Goal: Task Accomplishment & Management: Use online tool/utility

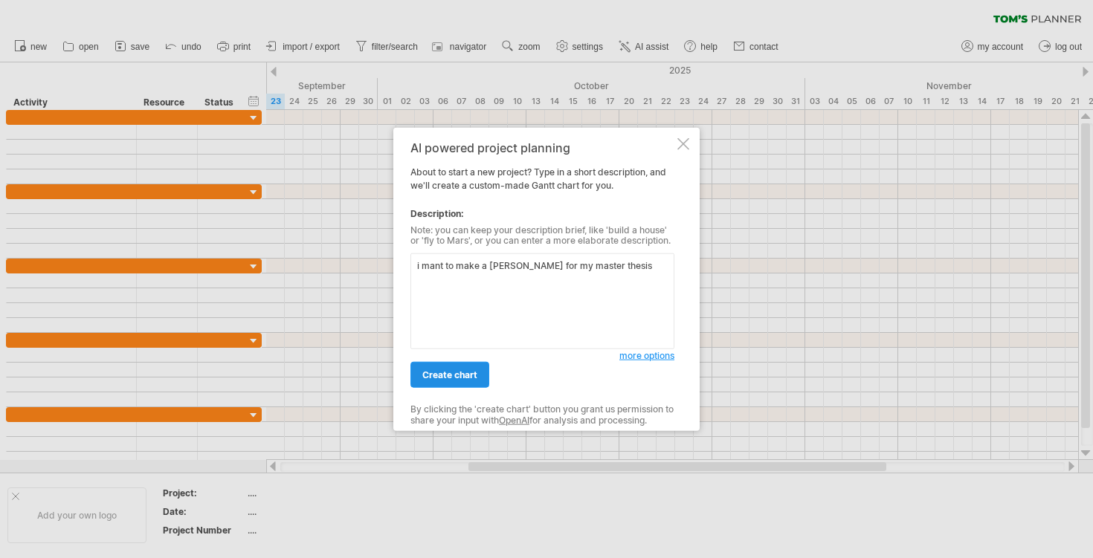
type textarea "i mant to make a [PERSON_NAME] for my master thesis"
click at [452, 365] on link "create chart" at bounding box center [449, 375] width 79 height 26
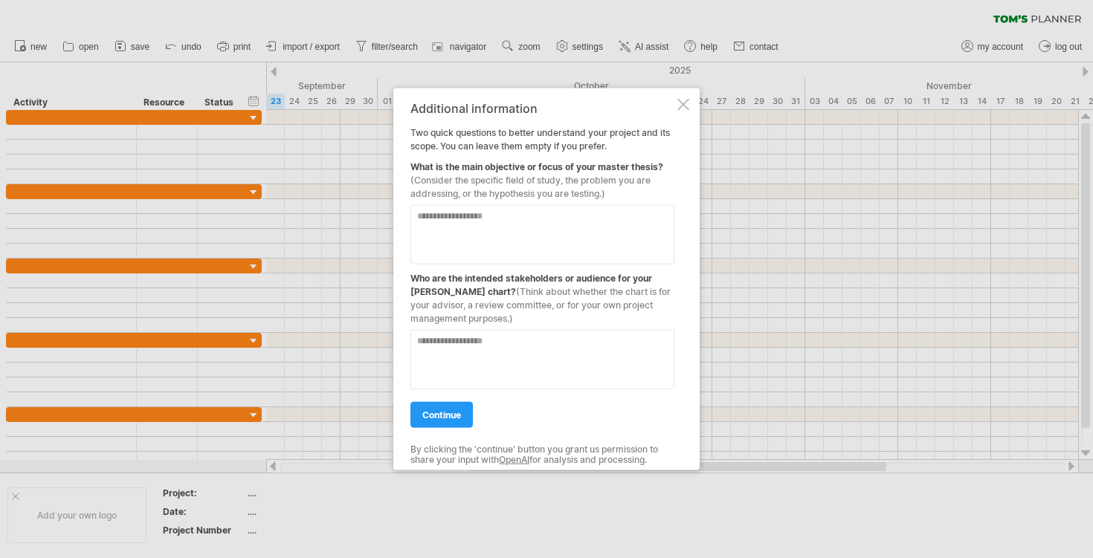
click at [487, 225] on textarea at bounding box center [542, 233] width 264 height 59
type textarea "*"
type textarea "**********"
click at [491, 348] on textarea at bounding box center [542, 358] width 264 height 59
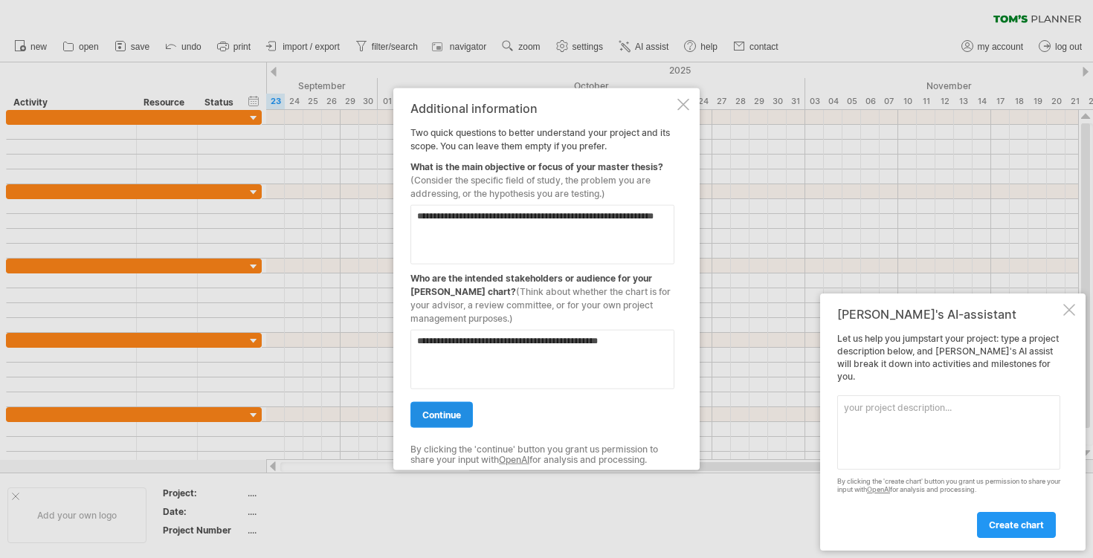
type textarea "**********"
click at [433, 404] on link "continue" at bounding box center [441, 414] width 62 height 26
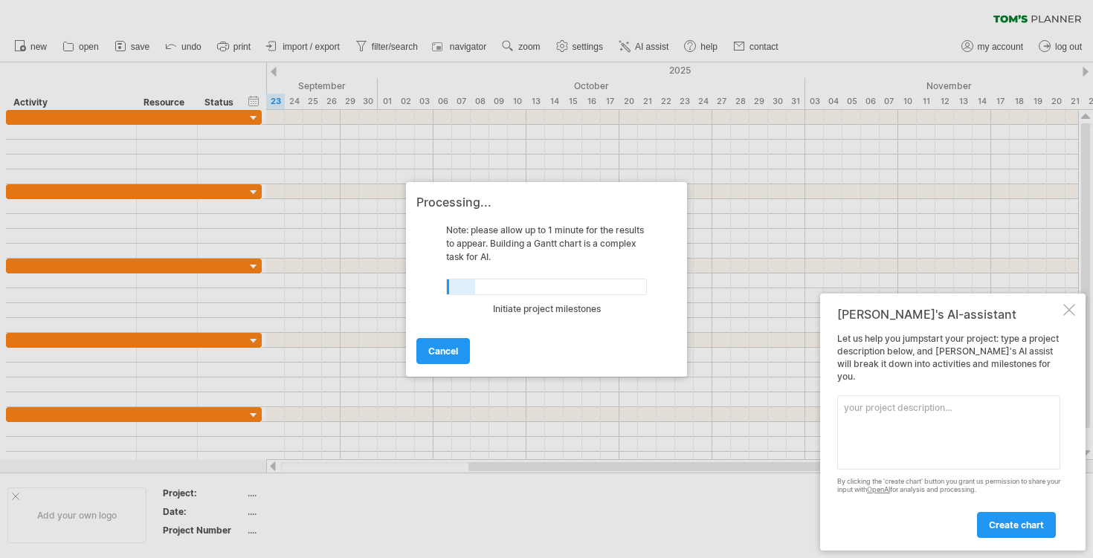
click at [1073, 316] on div at bounding box center [1069, 310] width 12 height 12
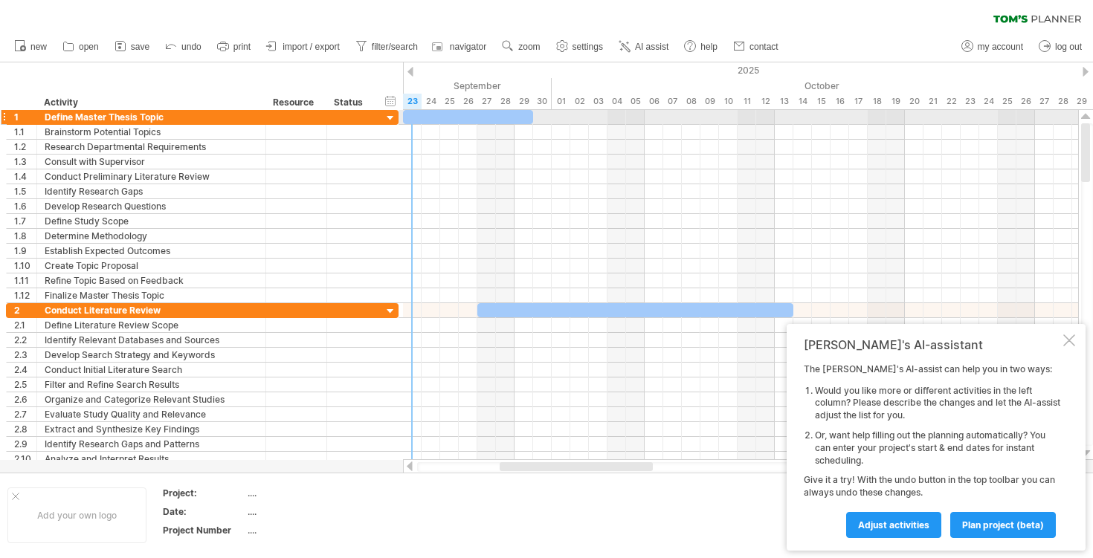
click at [386, 118] on div at bounding box center [391, 119] width 14 height 14
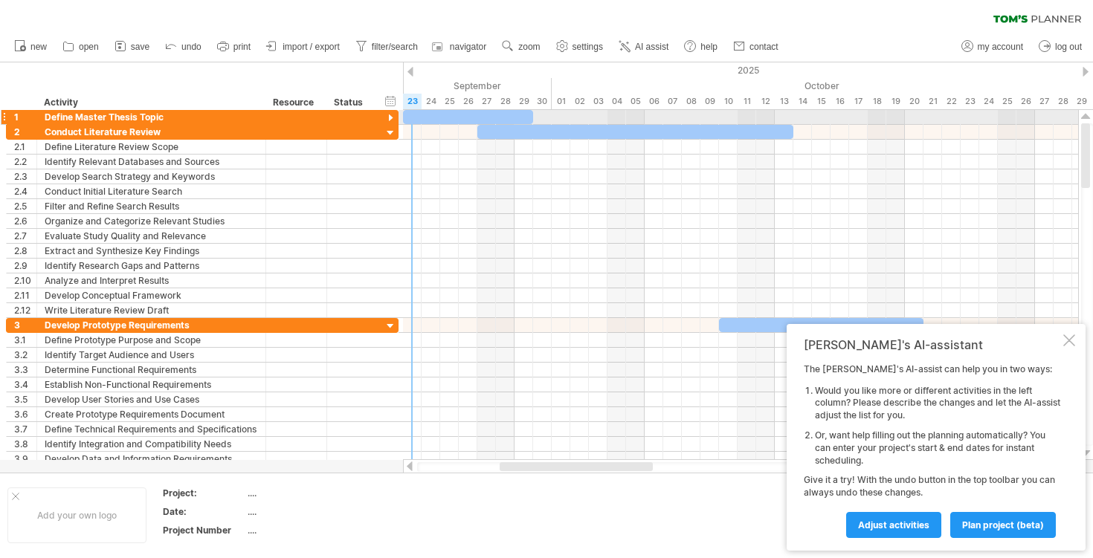
click at [386, 118] on div at bounding box center [391, 119] width 14 height 14
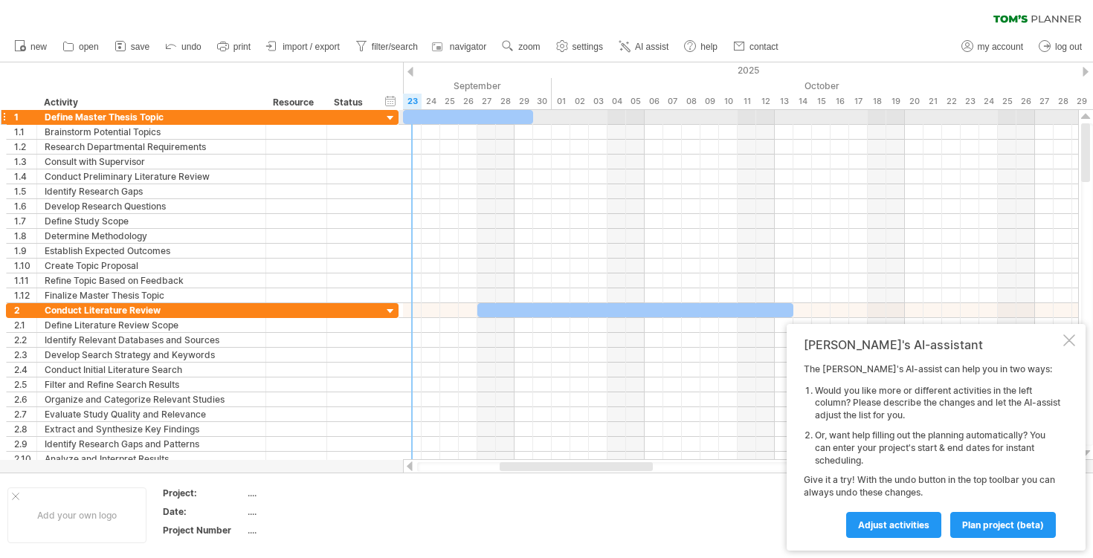
click at [386, 118] on div at bounding box center [391, 119] width 14 height 14
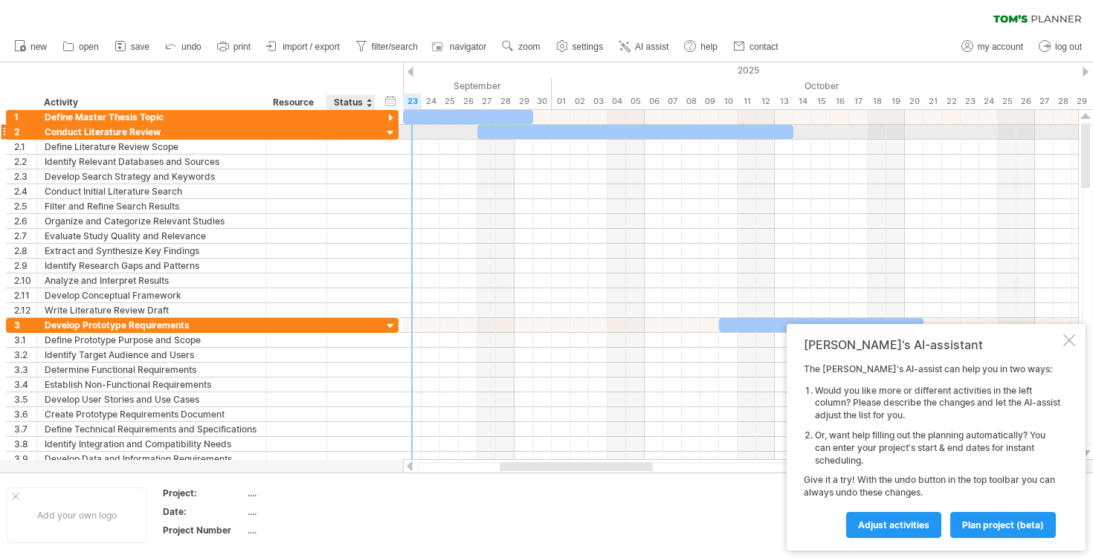
click at [388, 137] on div at bounding box center [391, 133] width 14 height 14
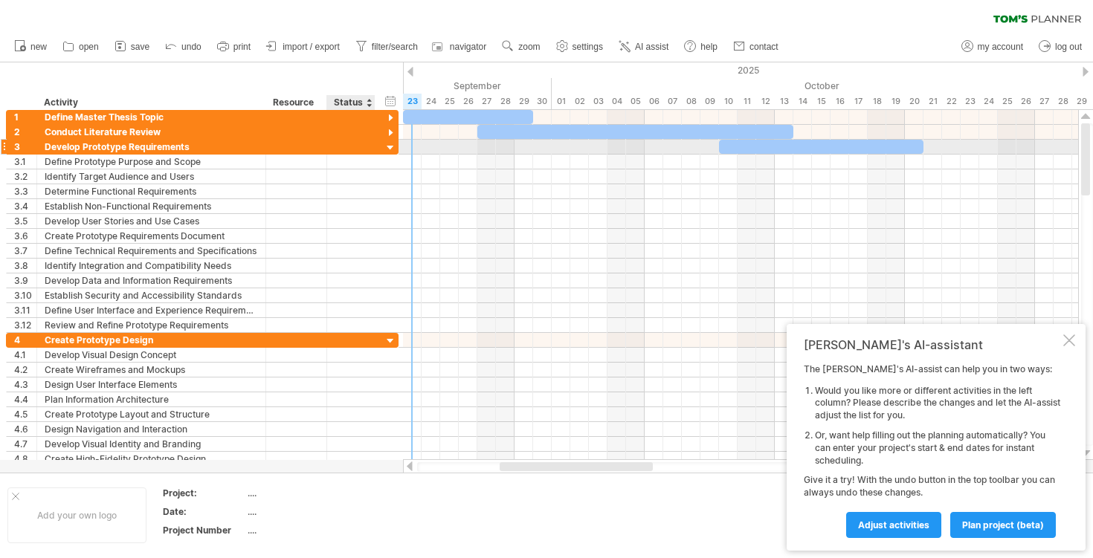
click at [388, 144] on div at bounding box center [391, 148] width 14 height 14
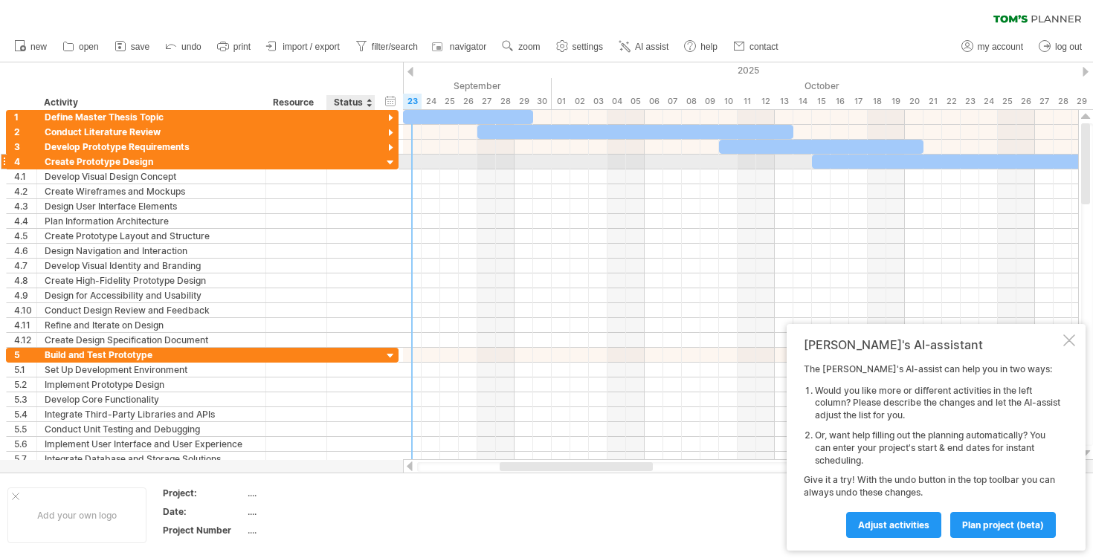
click at [385, 159] on div at bounding box center [391, 163] width 14 height 14
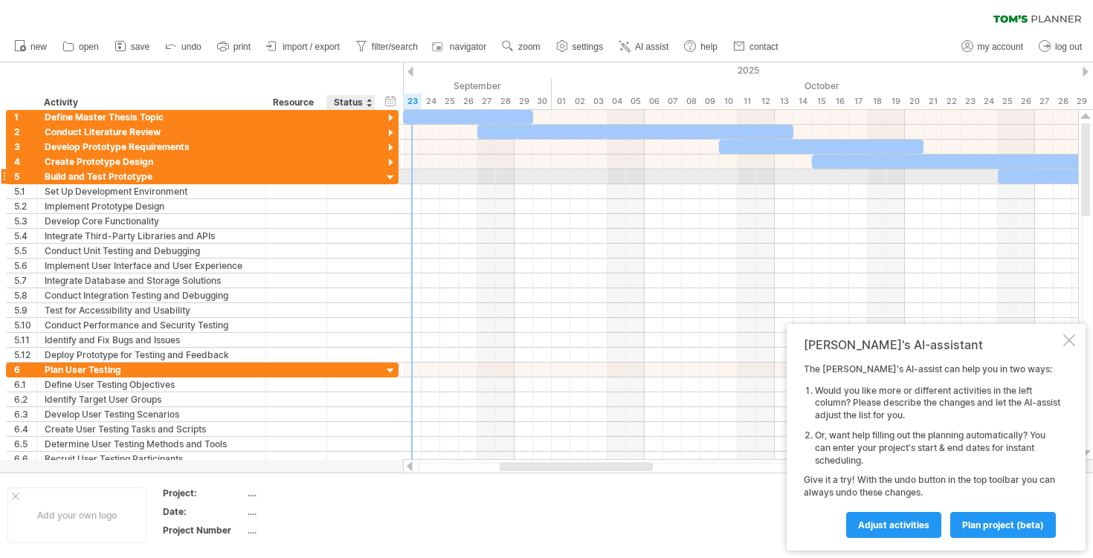
click at [384, 175] on div at bounding box center [391, 178] width 14 height 14
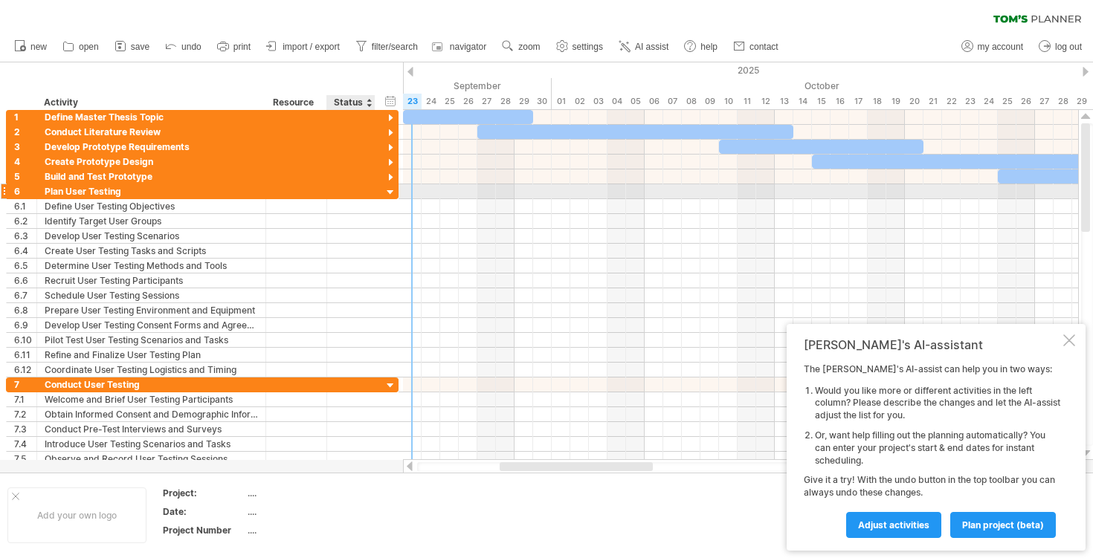
click at [384, 190] on div at bounding box center [391, 193] width 14 height 14
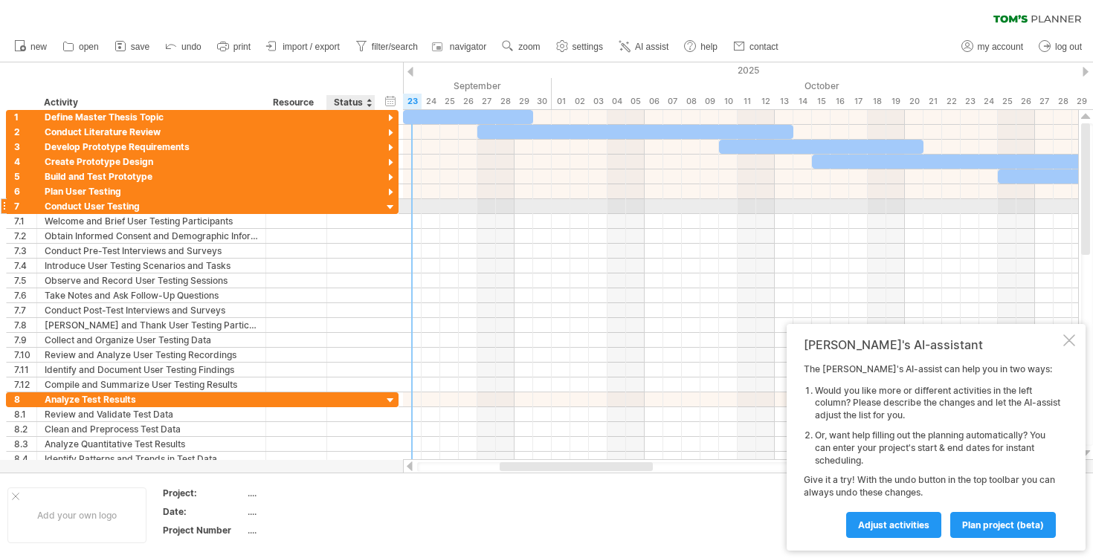
click at [383, 201] on div "**********" at bounding box center [202, 206] width 393 height 15
click at [383, 204] on div "**********" at bounding box center [202, 207] width 393 height 16
click at [387, 211] on div at bounding box center [391, 208] width 14 height 14
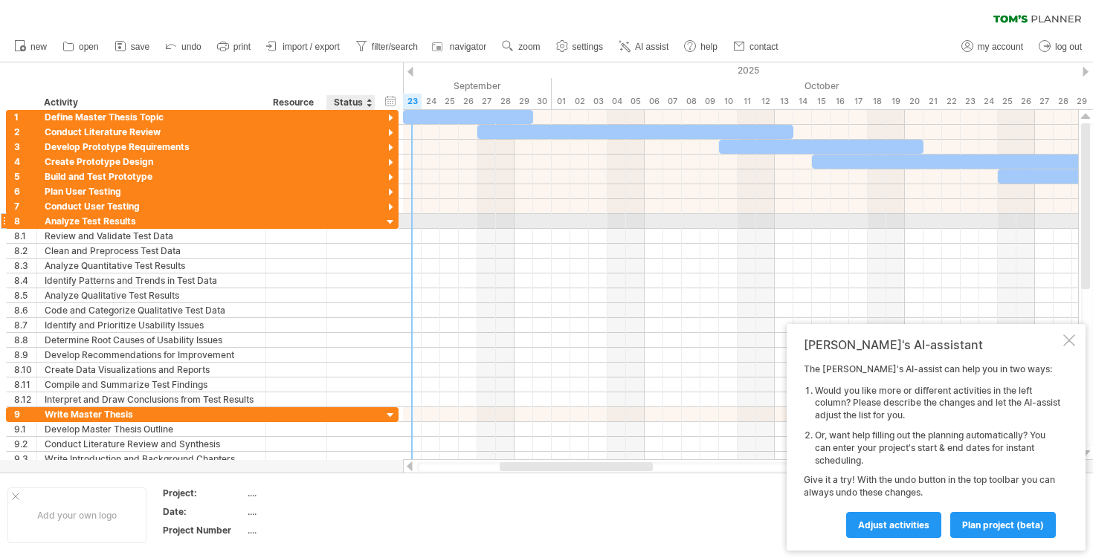
click at [387, 221] on div at bounding box center [391, 223] width 14 height 14
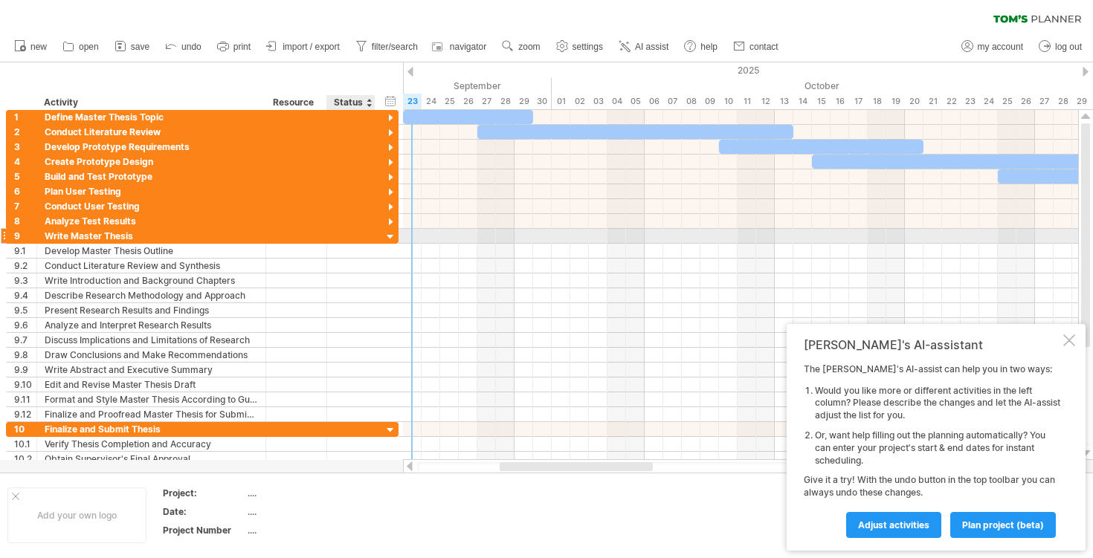
click at [387, 232] on div at bounding box center [391, 237] width 14 height 14
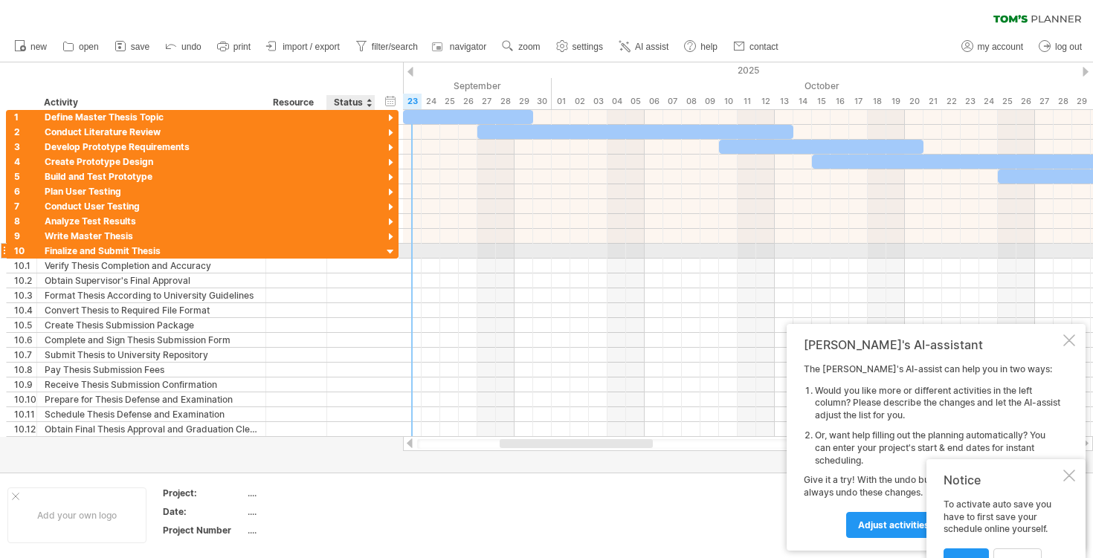
click at [386, 252] on div at bounding box center [391, 252] width 14 height 14
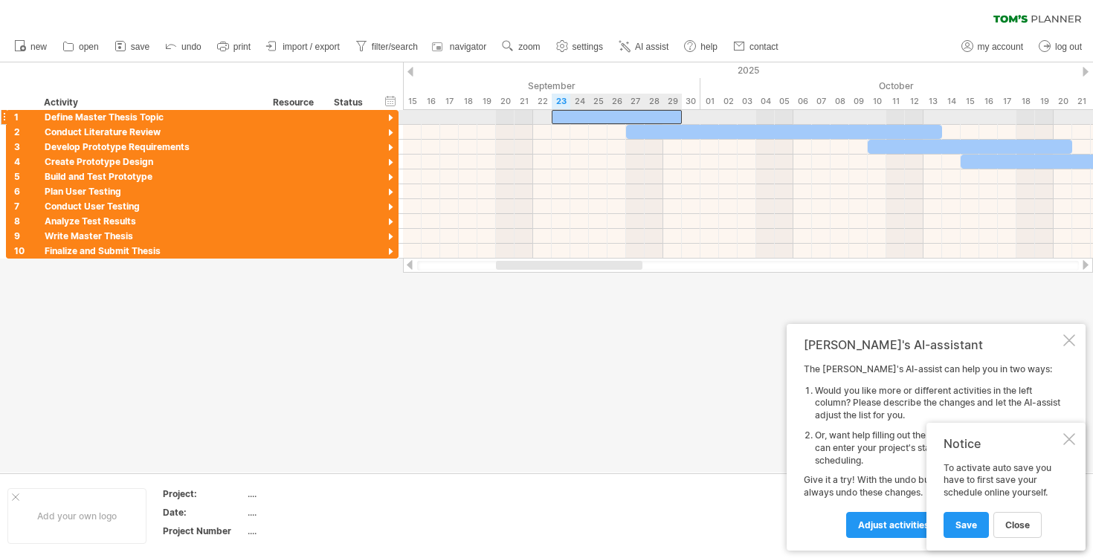
click at [583, 118] on div at bounding box center [617, 117] width 130 height 14
click at [386, 115] on div at bounding box center [391, 119] width 14 height 14
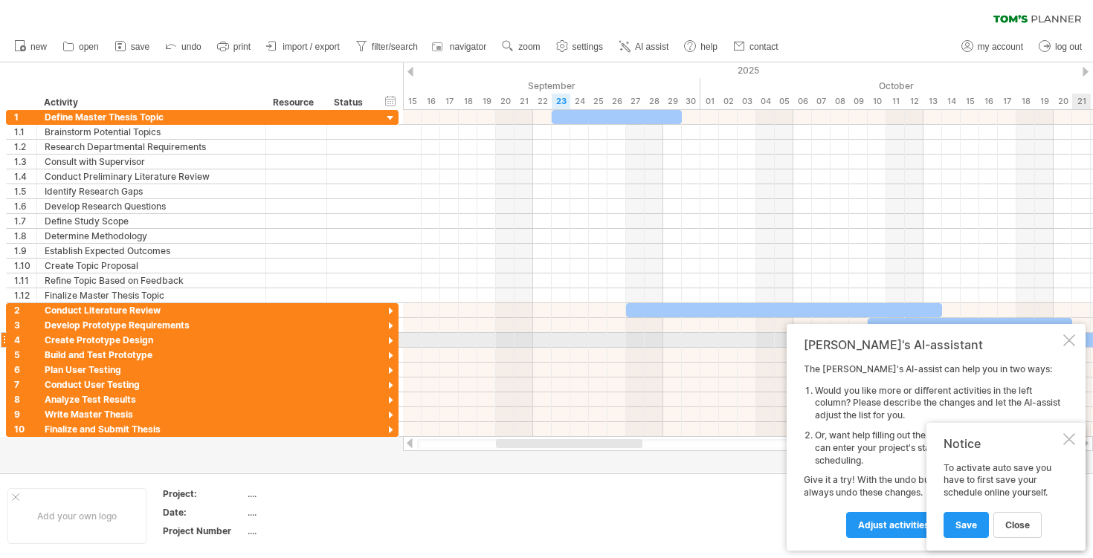
click at [1071, 343] on div at bounding box center [1069, 341] width 12 height 12
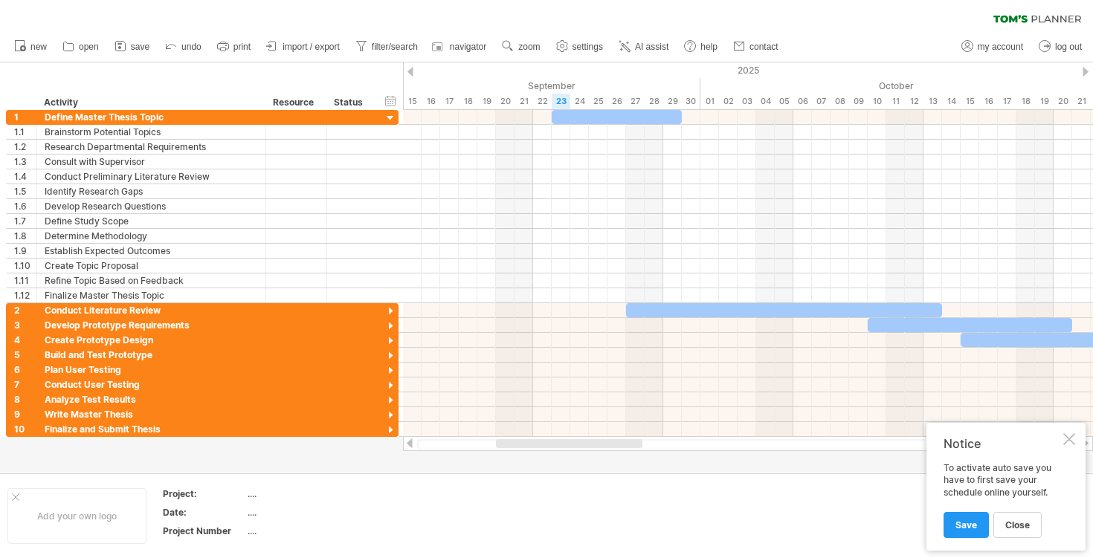
click at [1071, 441] on div at bounding box center [1069, 439] width 12 height 12
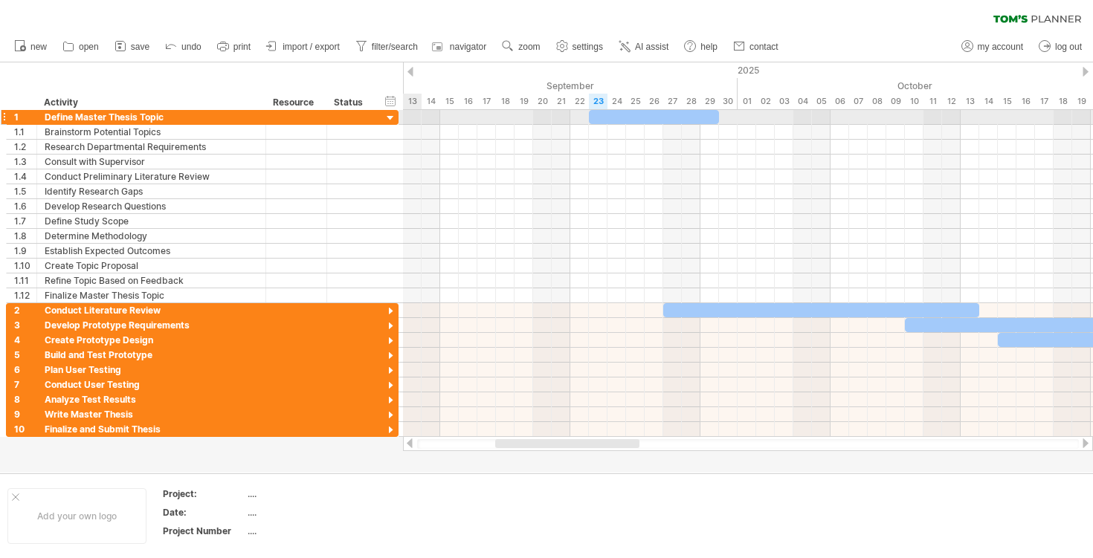
click at [390, 120] on div at bounding box center [391, 119] width 14 height 14
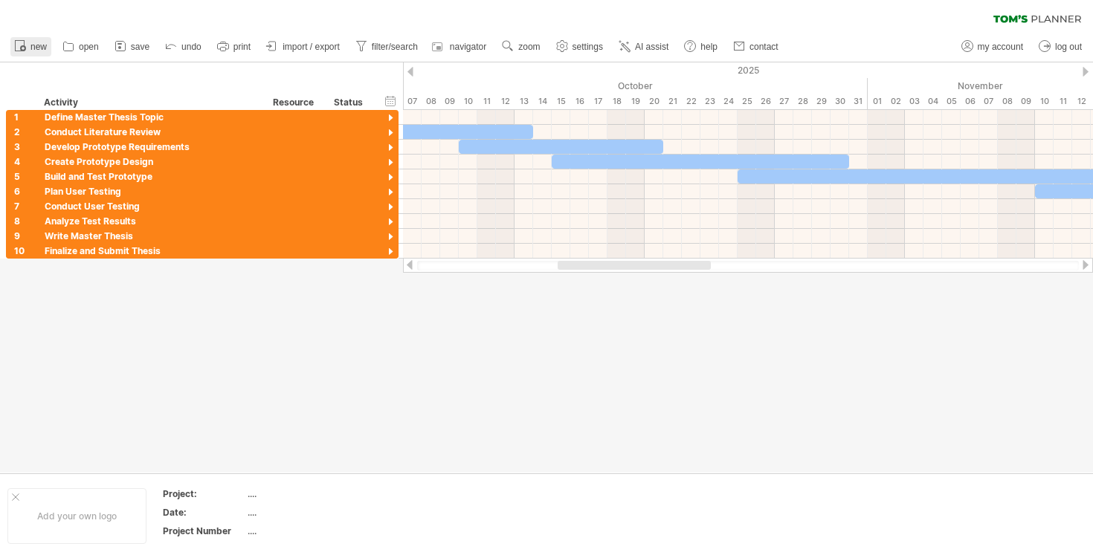
click at [43, 49] on span "new" at bounding box center [38, 47] width 16 height 10
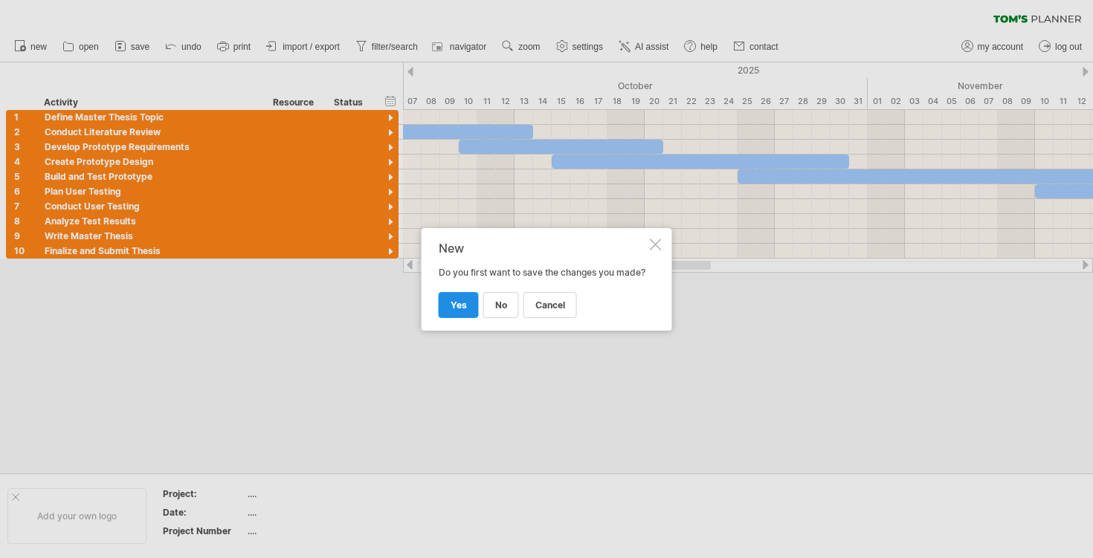
click at [462, 310] on span "yes" at bounding box center [459, 305] width 16 height 11
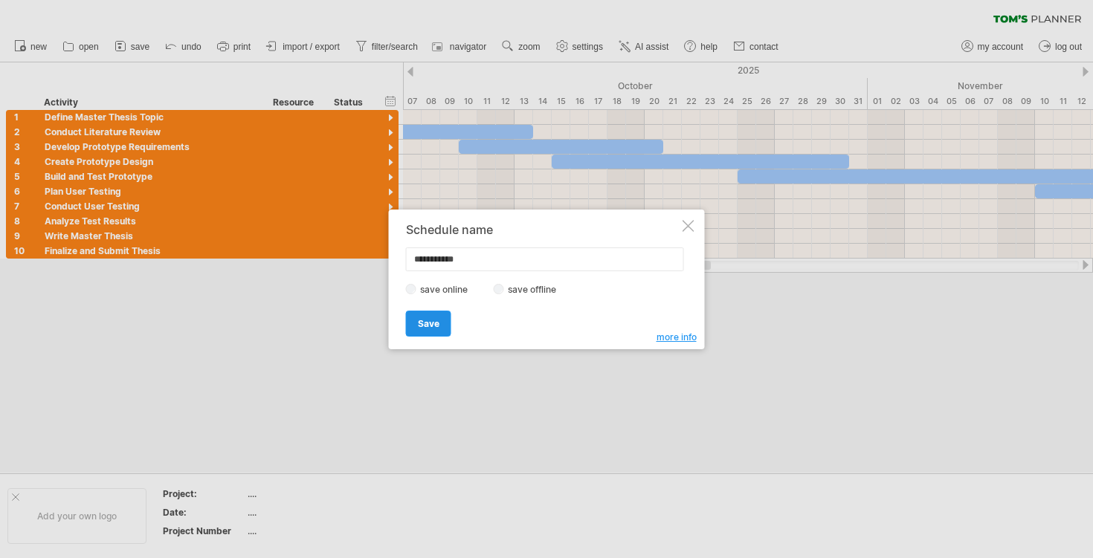
click at [438, 327] on span "Save" at bounding box center [429, 323] width 22 height 11
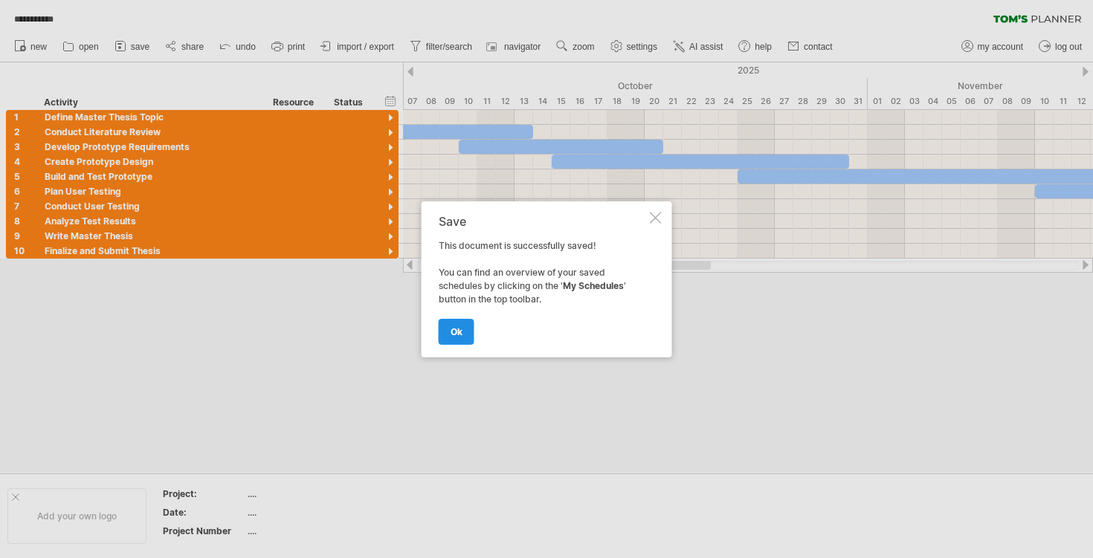
click at [459, 336] on span "ok" at bounding box center [457, 331] width 12 height 11
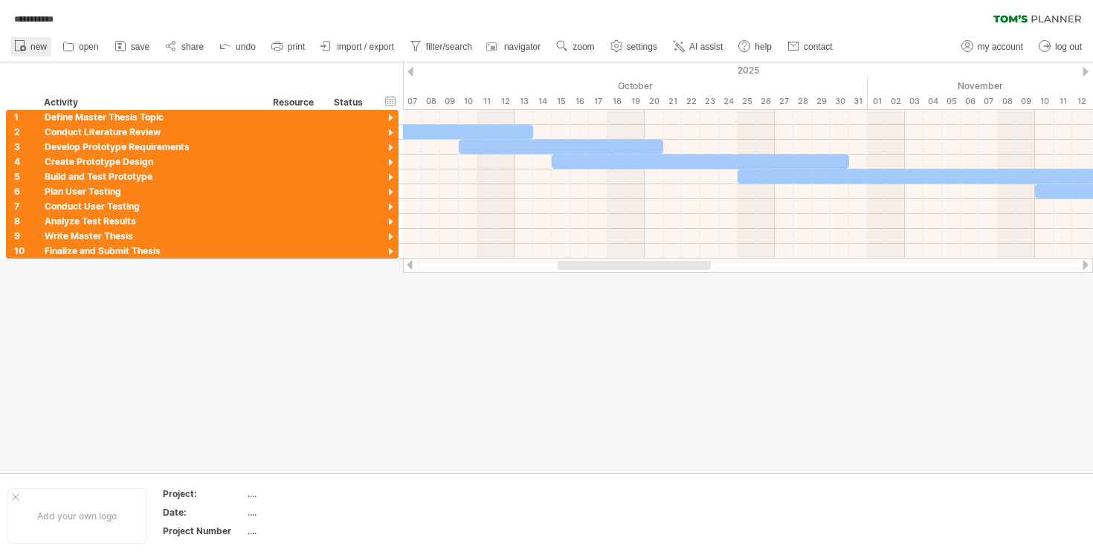
click at [36, 48] on span "new" at bounding box center [38, 47] width 16 height 10
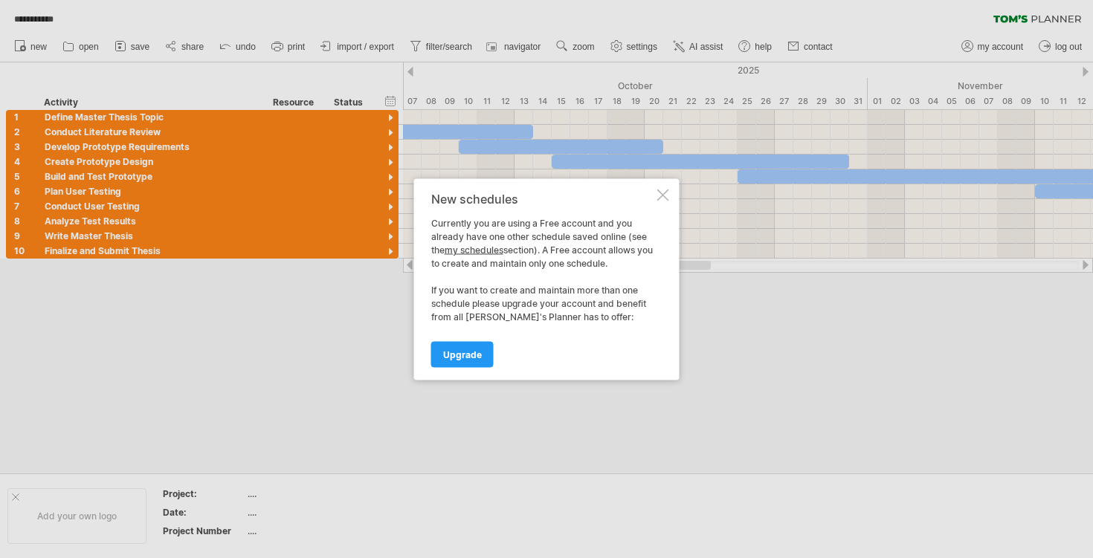
click at [659, 196] on div at bounding box center [663, 195] width 12 height 12
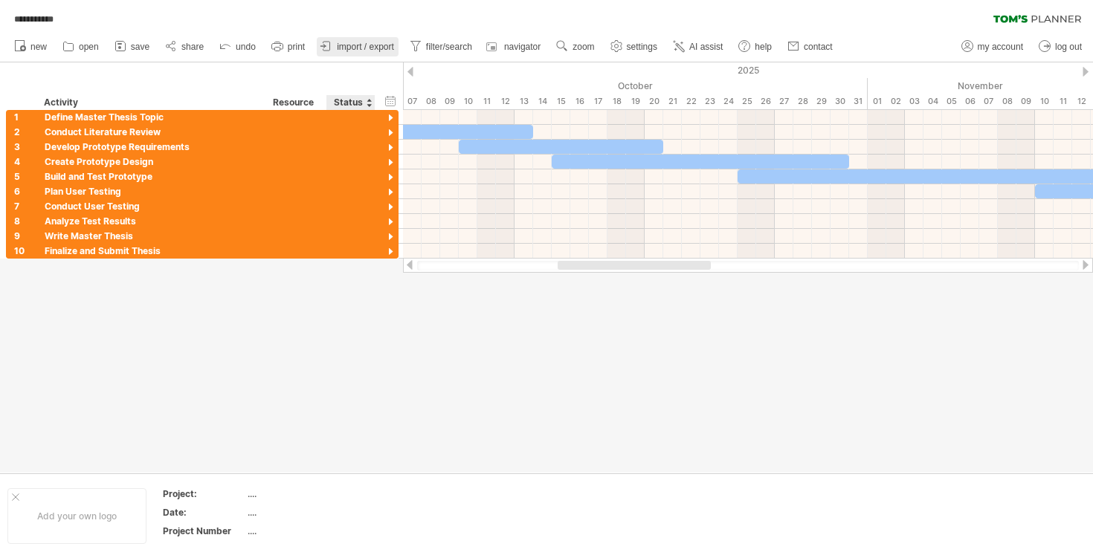
click at [372, 54] on link "import / export" at bounding box center [358, 46] width 82 height 19
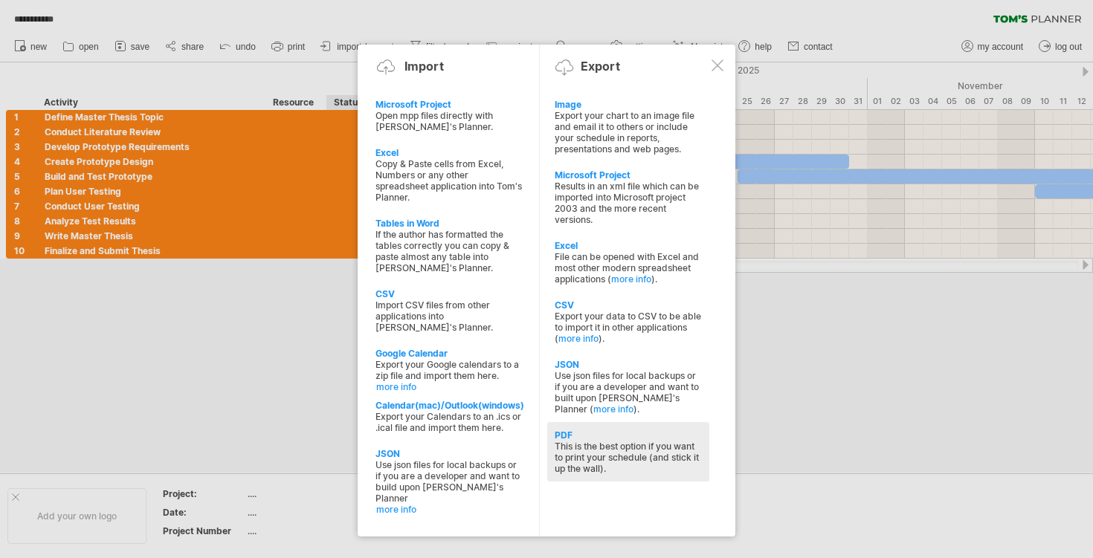
click at [587, 442] on div "This is the best option if you want to print your schedule (and stick it up the…" at bounding box center [628, 457] width 147 height 33
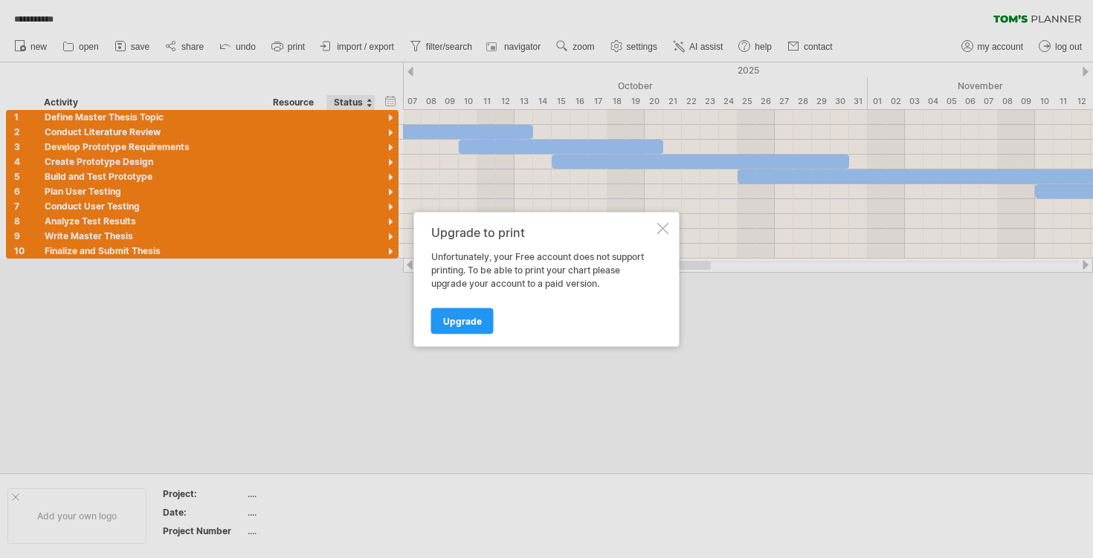
click at [667, 227] on div at bounding box center [663, 228] width 12 height 12
